Goal: Information Seeking & Learning: Learn about a topic

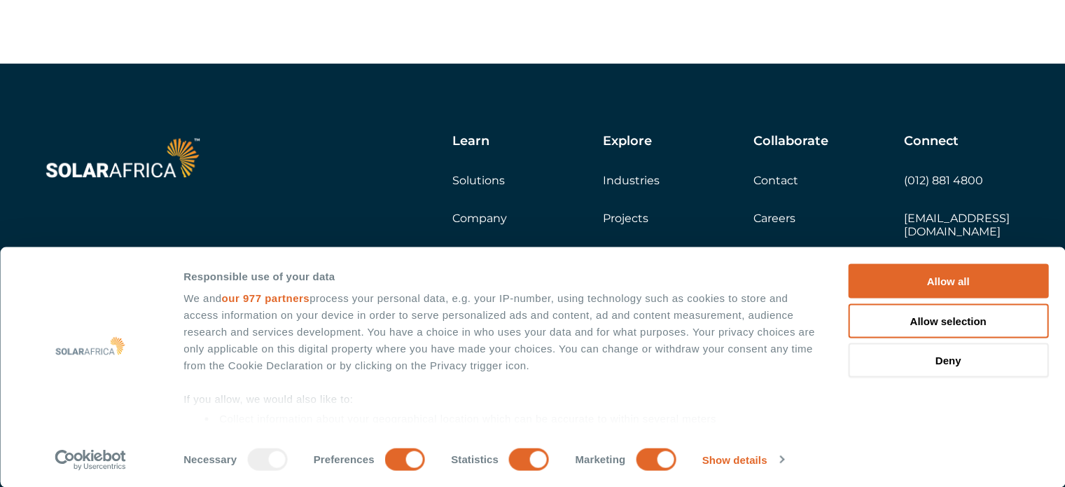
scroll to position [4026, 0]
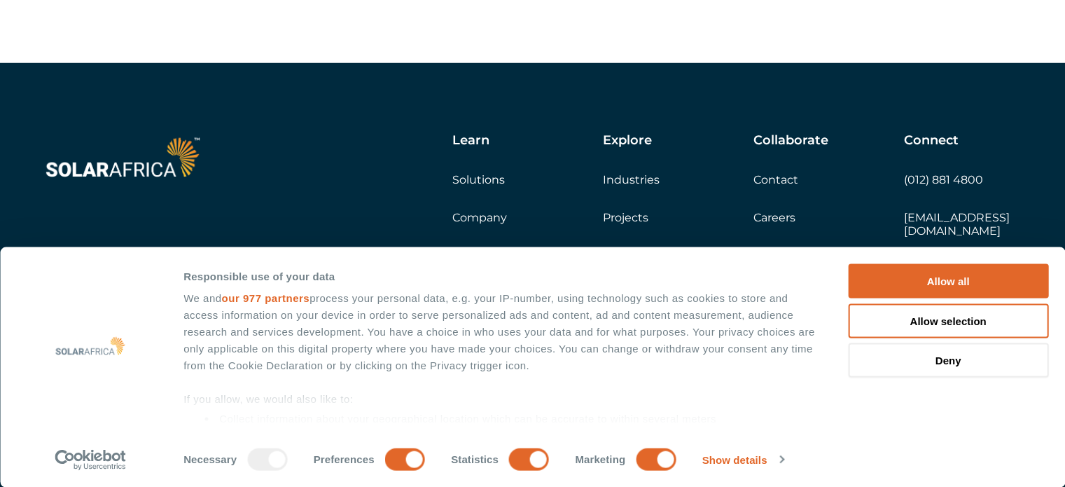
click at [633, 186] on link "Industries" at bounding box center [631, 179] width 57 height 13
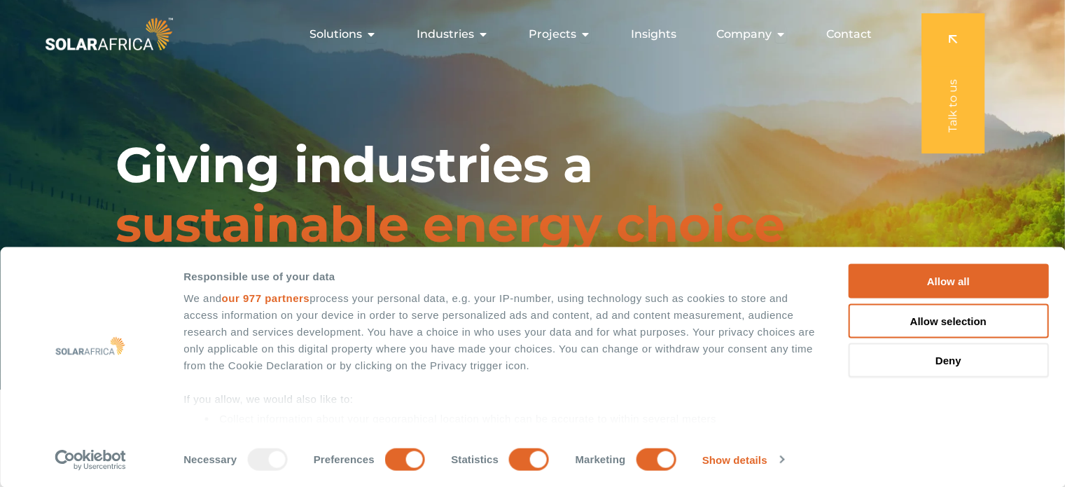
click at [800, 148] on div "Giving industries a sustainable energy choice" at bounding box center [532, 194] width 1065 height 389
click at [587, 33] on icon "Menu" at bounding box center [585, 34] width 11 height 11
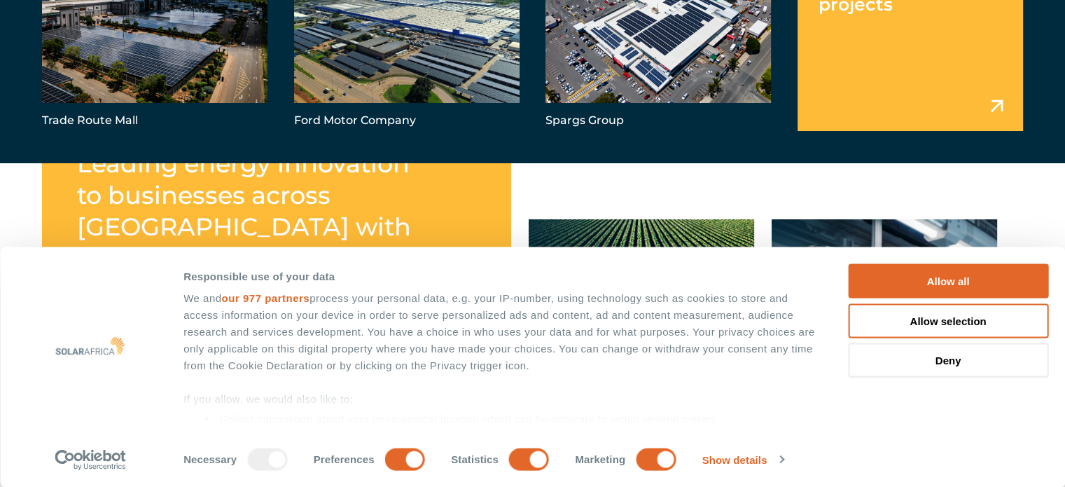
scroll to position [252, 0]
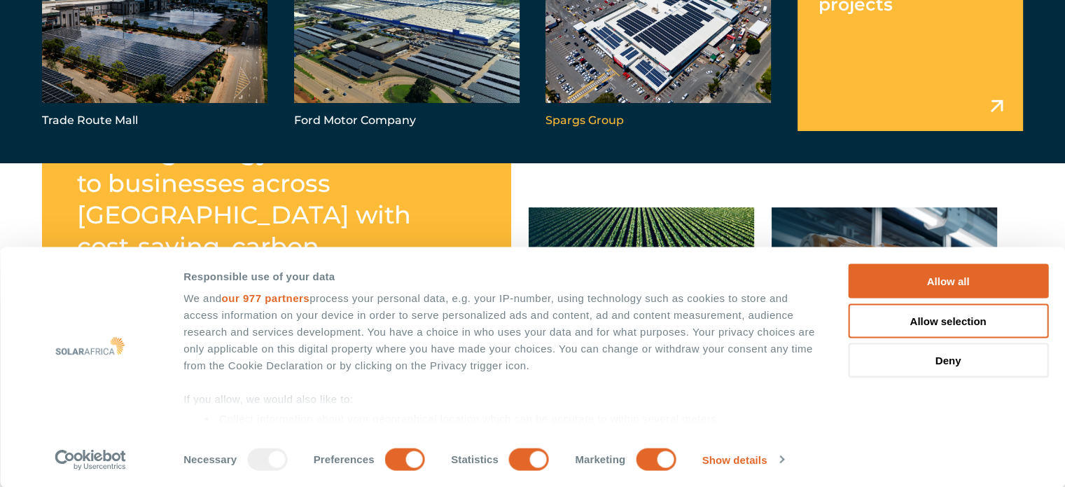
click at [587, 33] on link "Menu" at bounding box center [659, 40] width 226 height 181
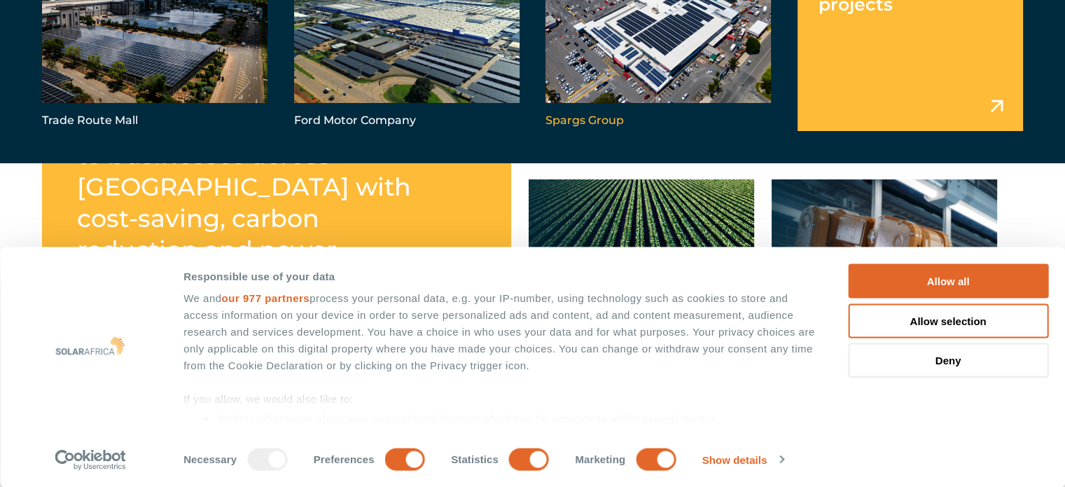
scroll to position [308, 0]
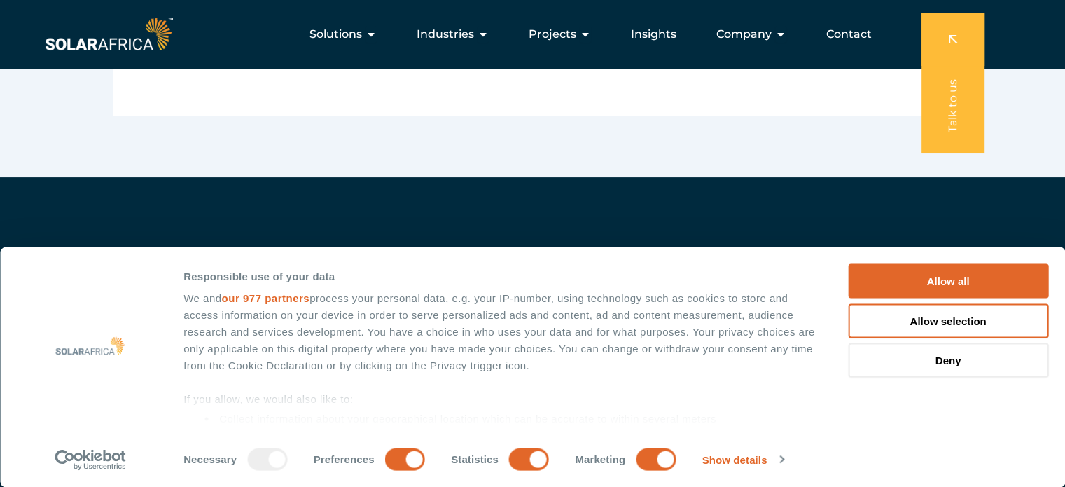
scroll to position [307, 0]
